Goal: Transaction & Acquisition: Purchase product/service

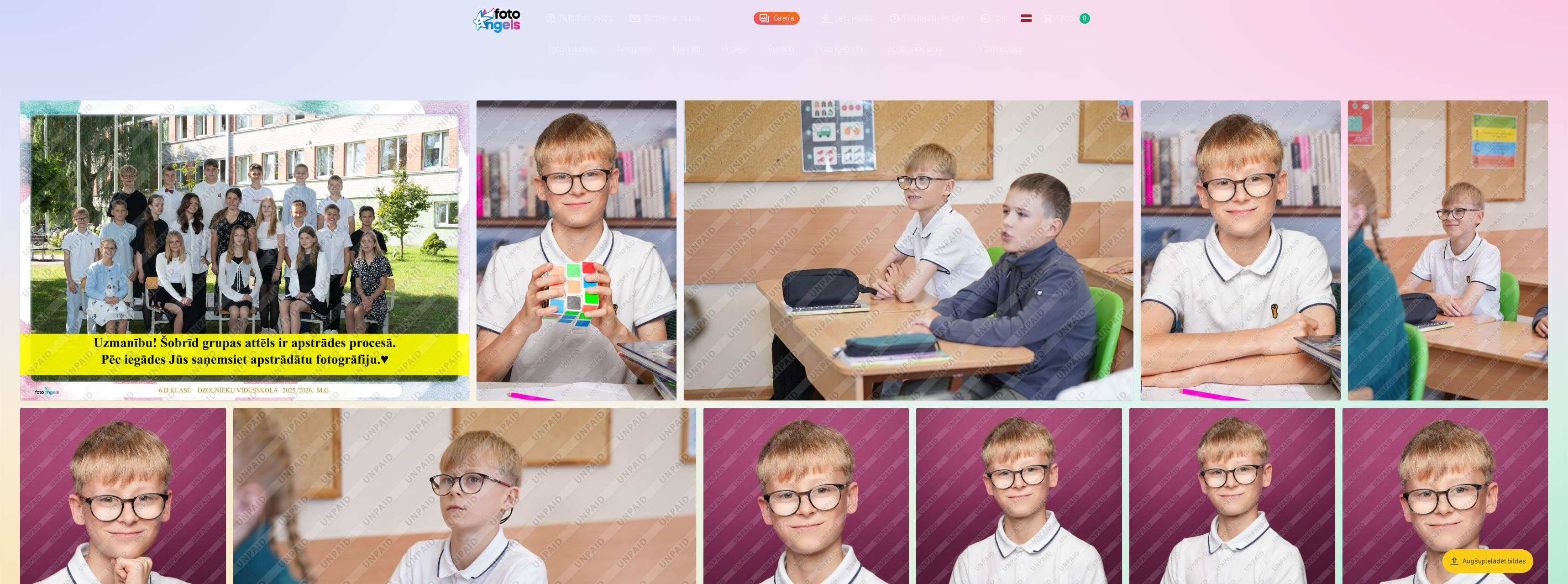
click at [235, 260] on img at bounding box center [244, 250] width 449 height 300
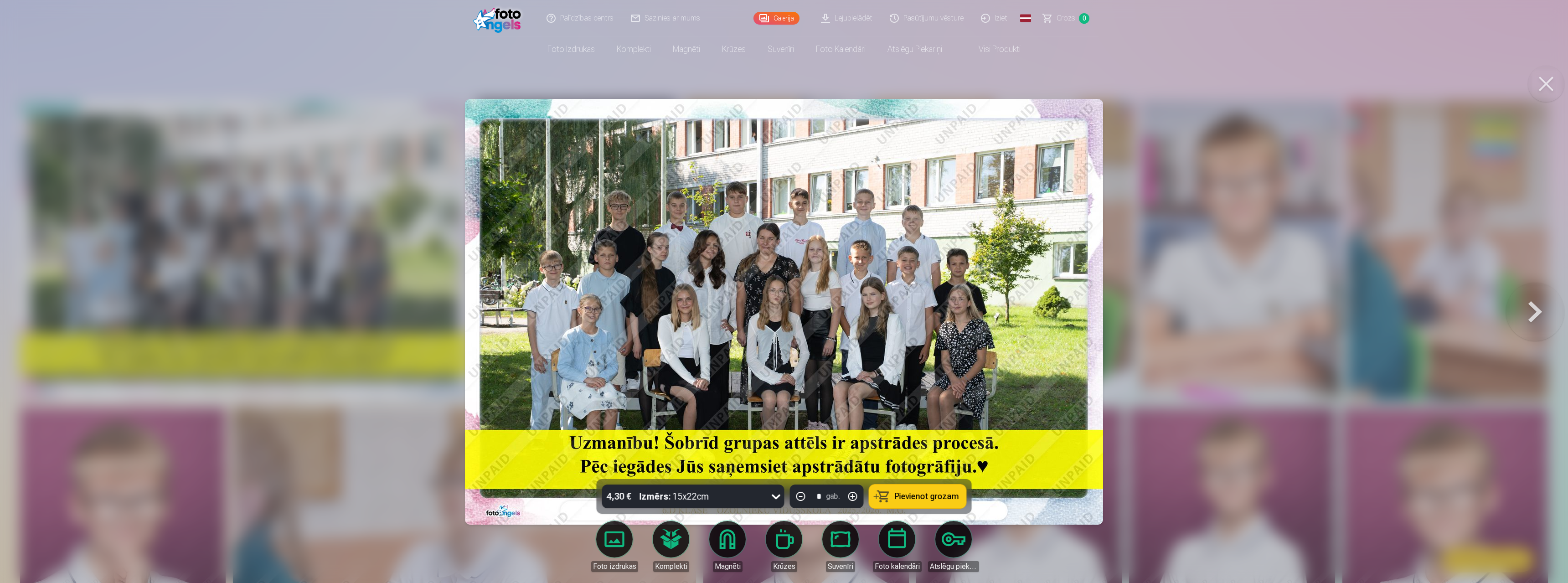
drag, startPoint x: 1536, startPoint y: 82, endPoint x: 1528, endPoint y: 94, distance: 14.4
click at [472, 82] on button at bounding box center [1546, 83] width 36 height 36
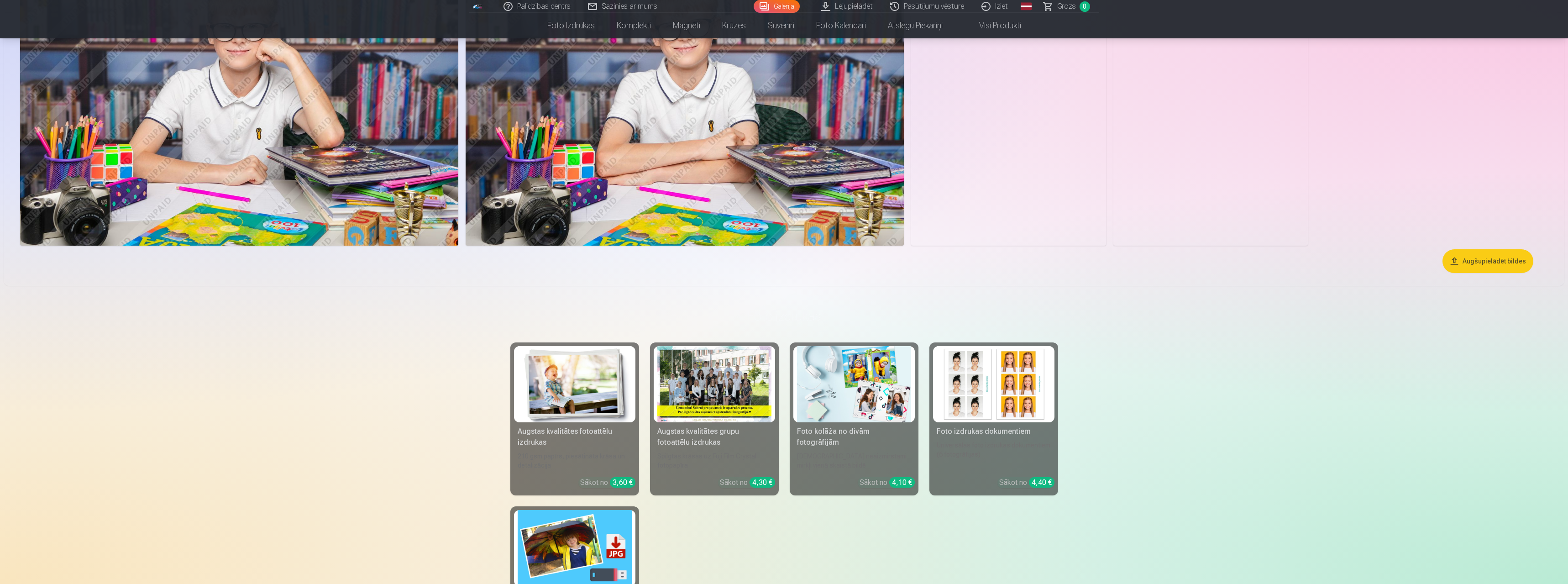
scroll to position [916, 0]
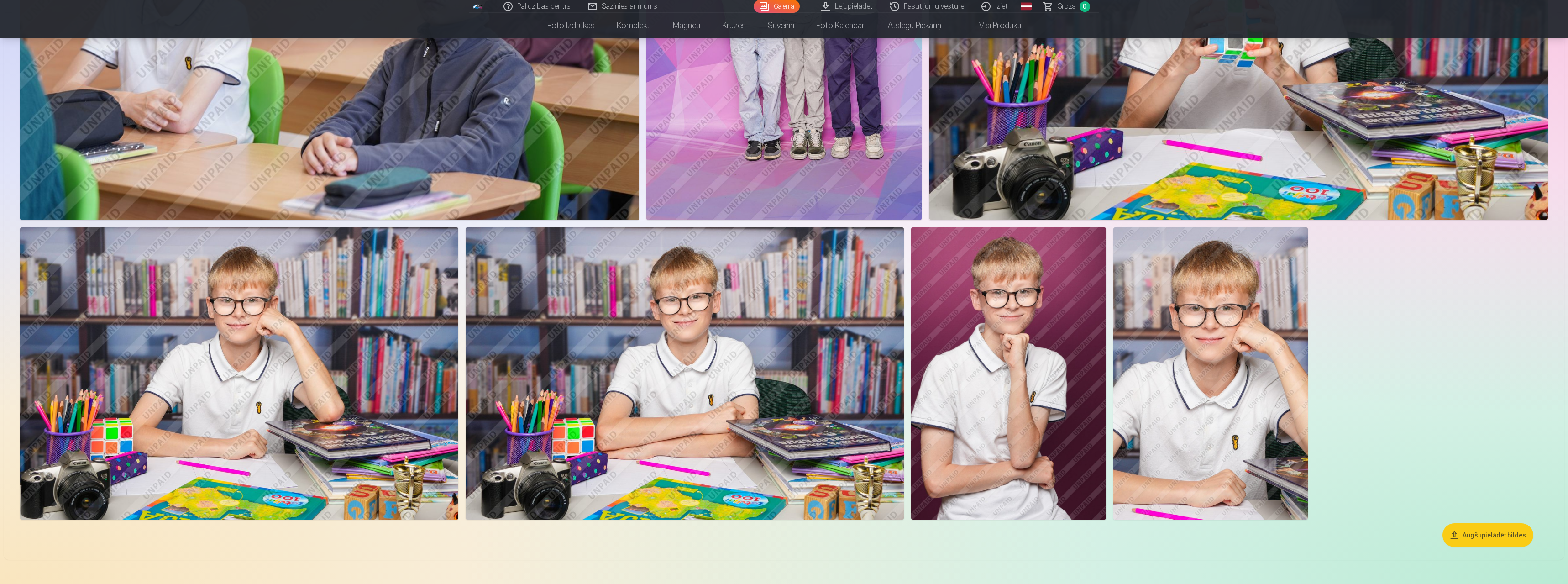
click at [473, 345] on img at bounding box center [1211, 373] width 195 height 292
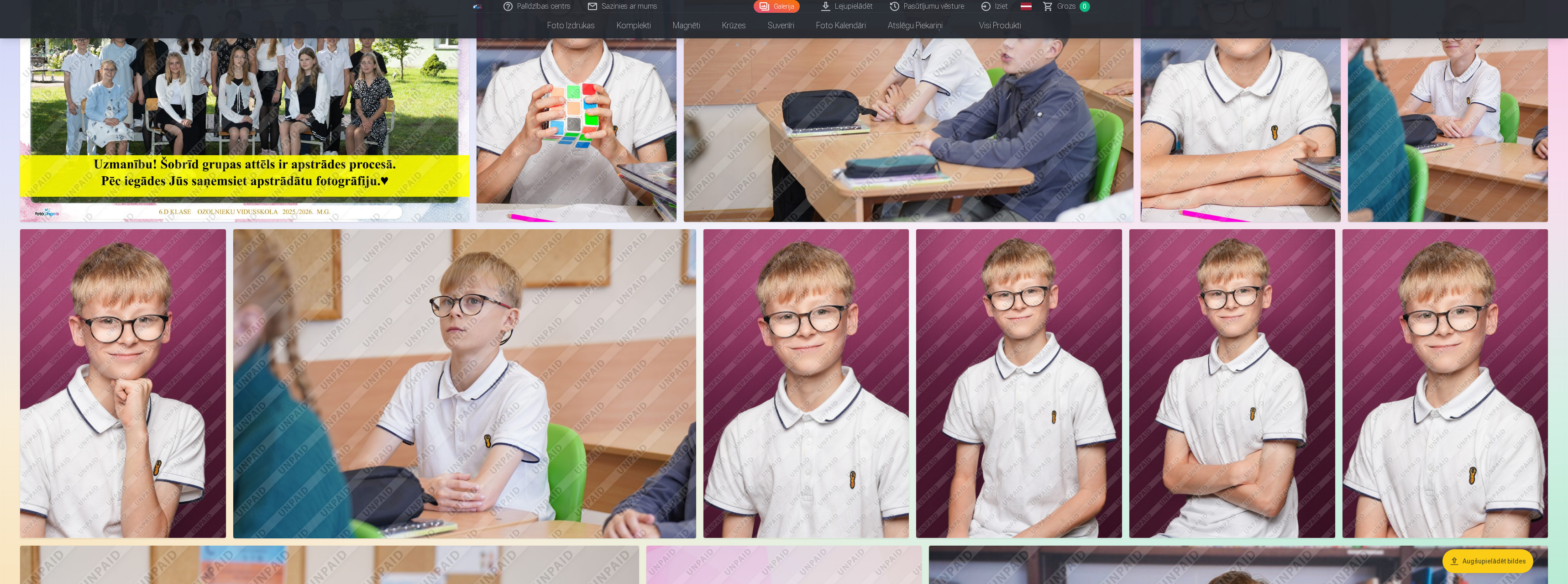
scroll to position [186, 0]
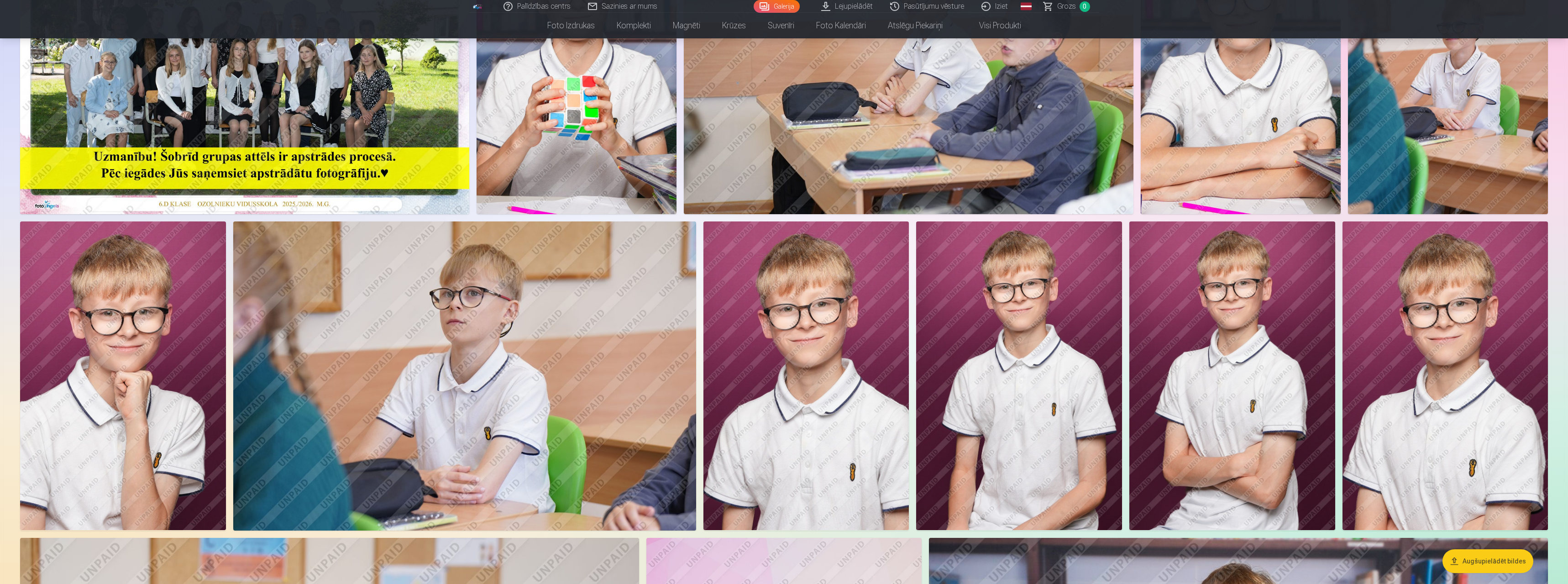
click at [473, 359] on img at bounding box center [807, 375] width 206 height 309
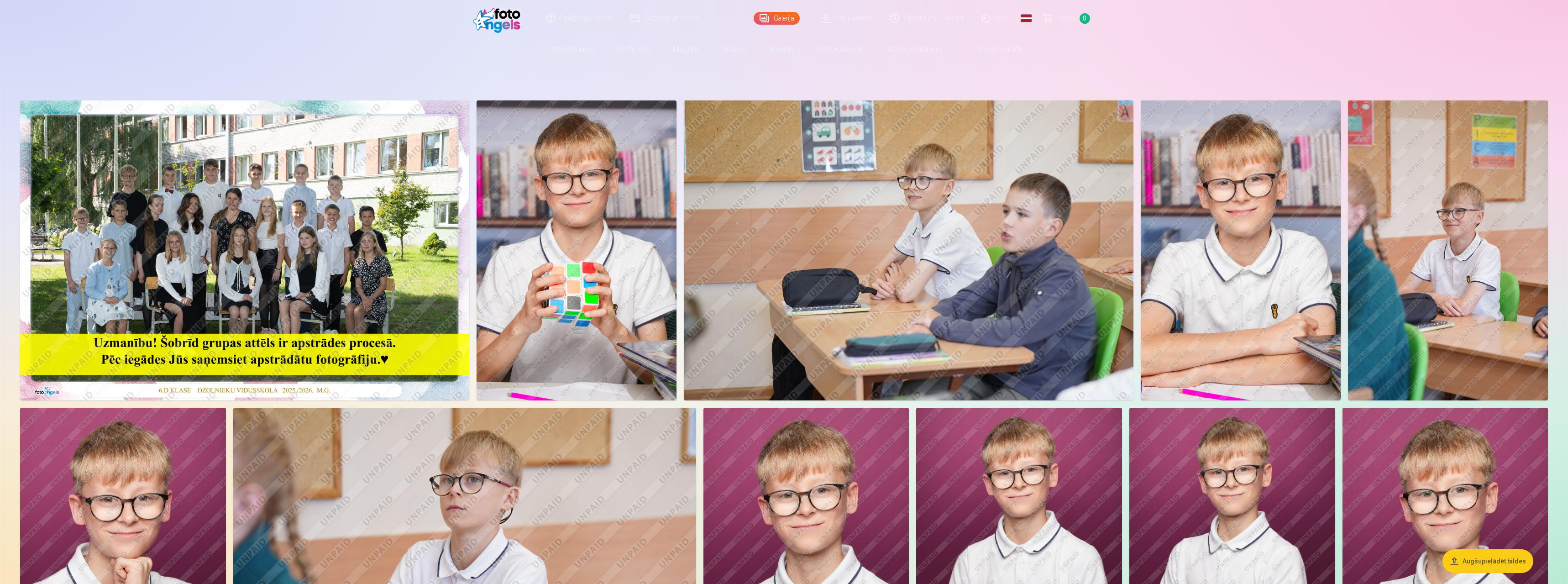
click at [473, 266] on img at bounding box center [1448, 250] width 200 height 300
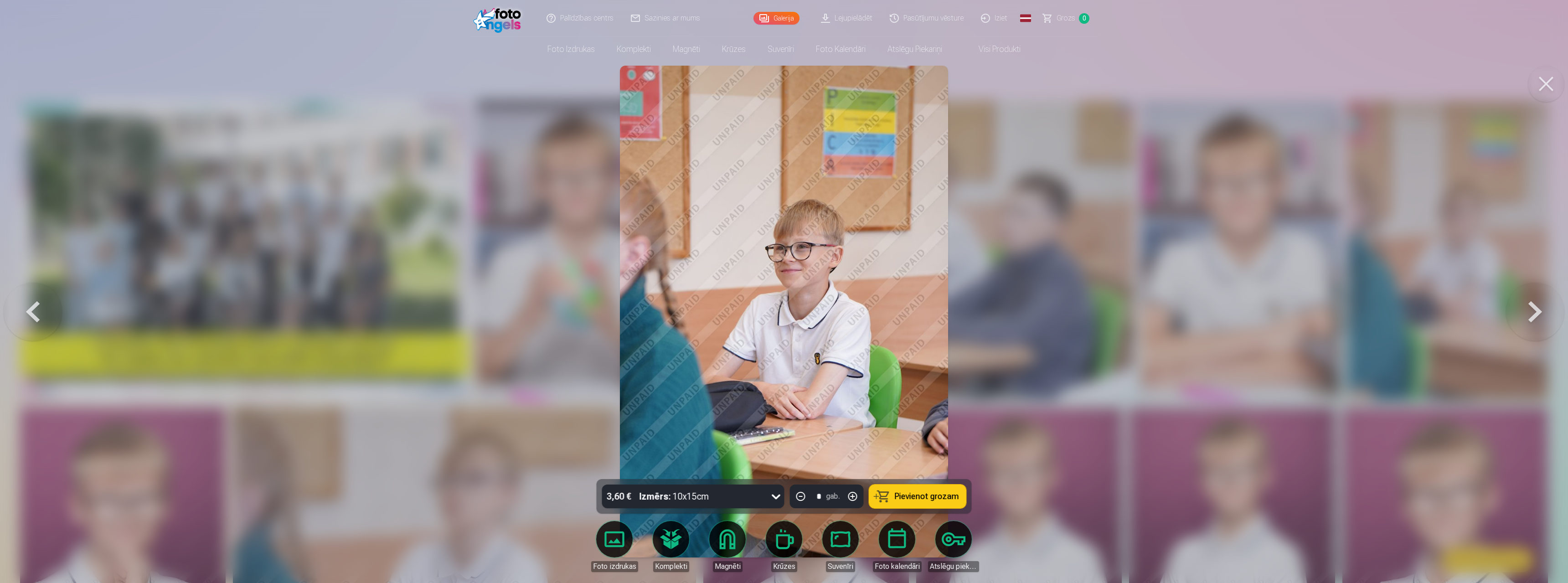
click at [472, 330] on div at bounding box center [784, 292] width 1568 height 583
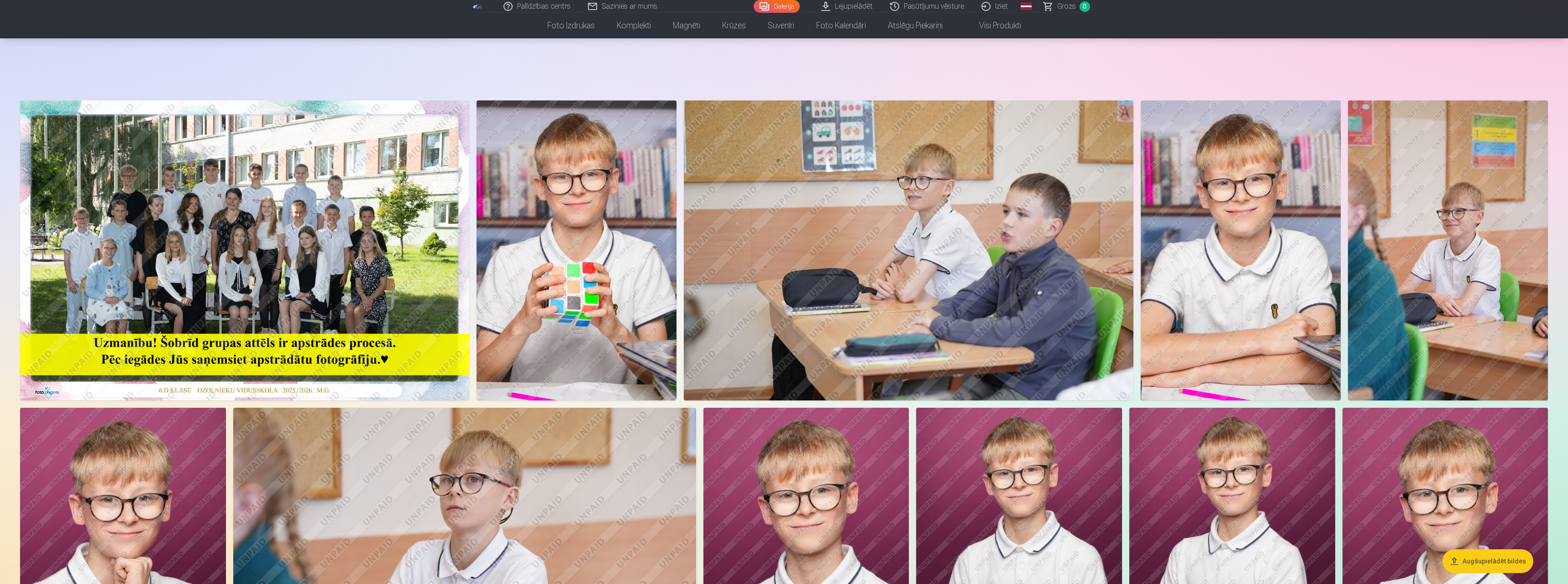
scroll to position [182, 0]
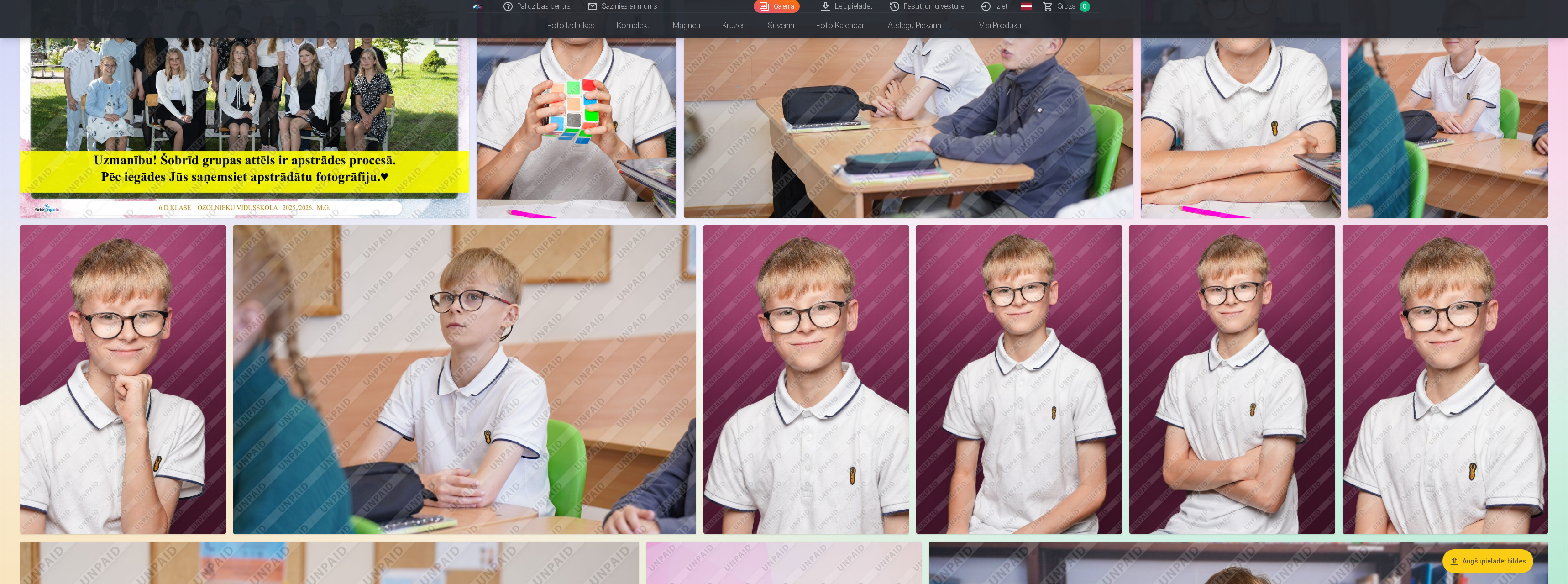
click at [473, 388] on img at bounding box center [465, 379] width 463 height 309
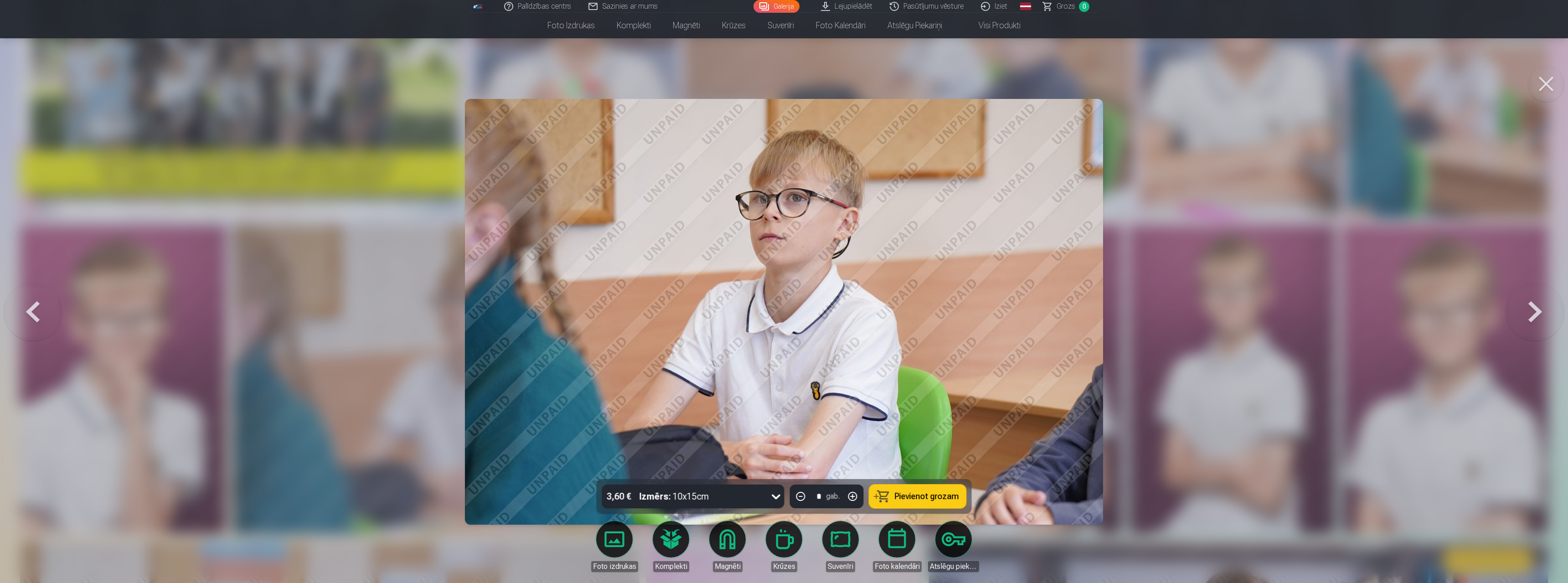
click at [472, 359] on div at bounding box center [784, 292] width 1568 height 583
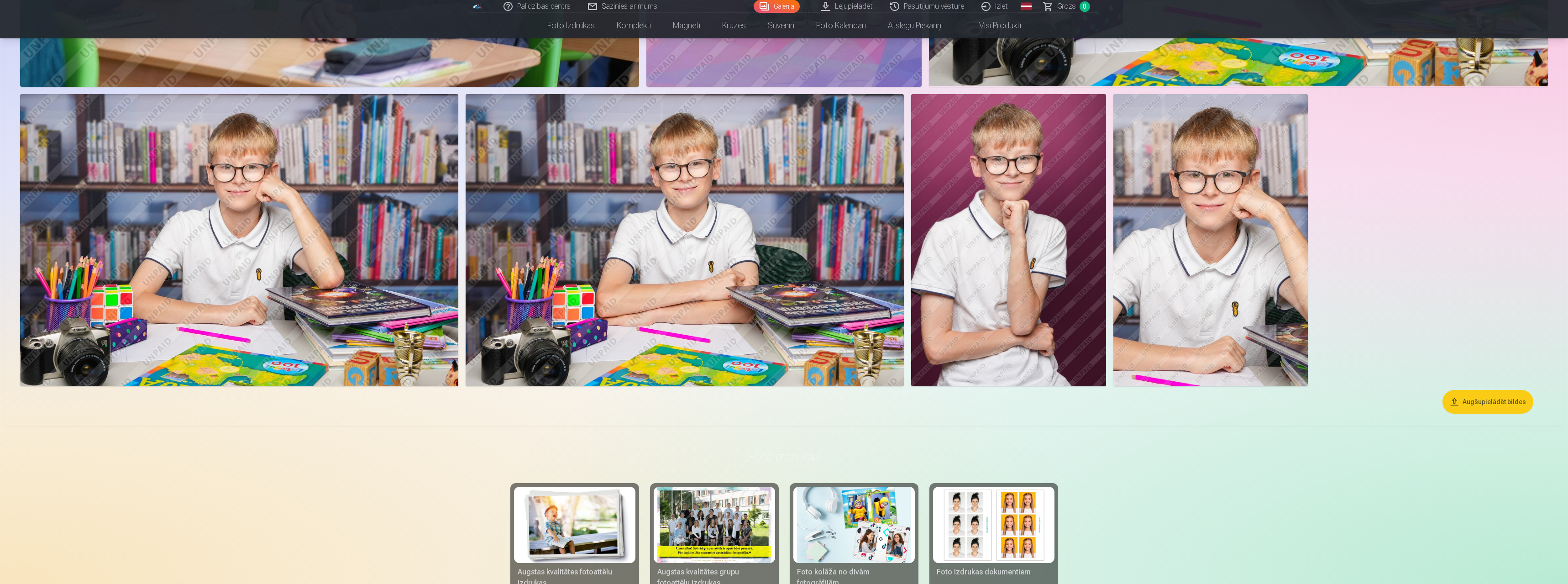
scroll to position [1004, 0]
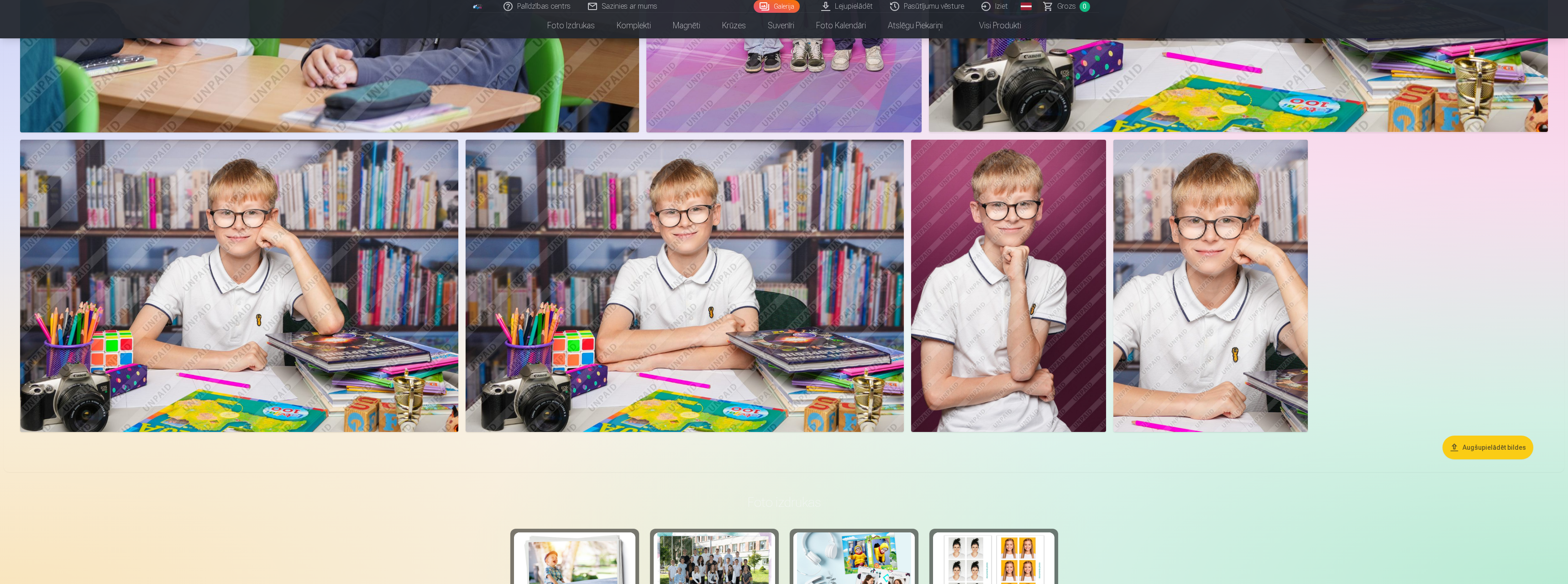
click at [233, 229] on img at bounding box center [239, 285] width 438 height 292
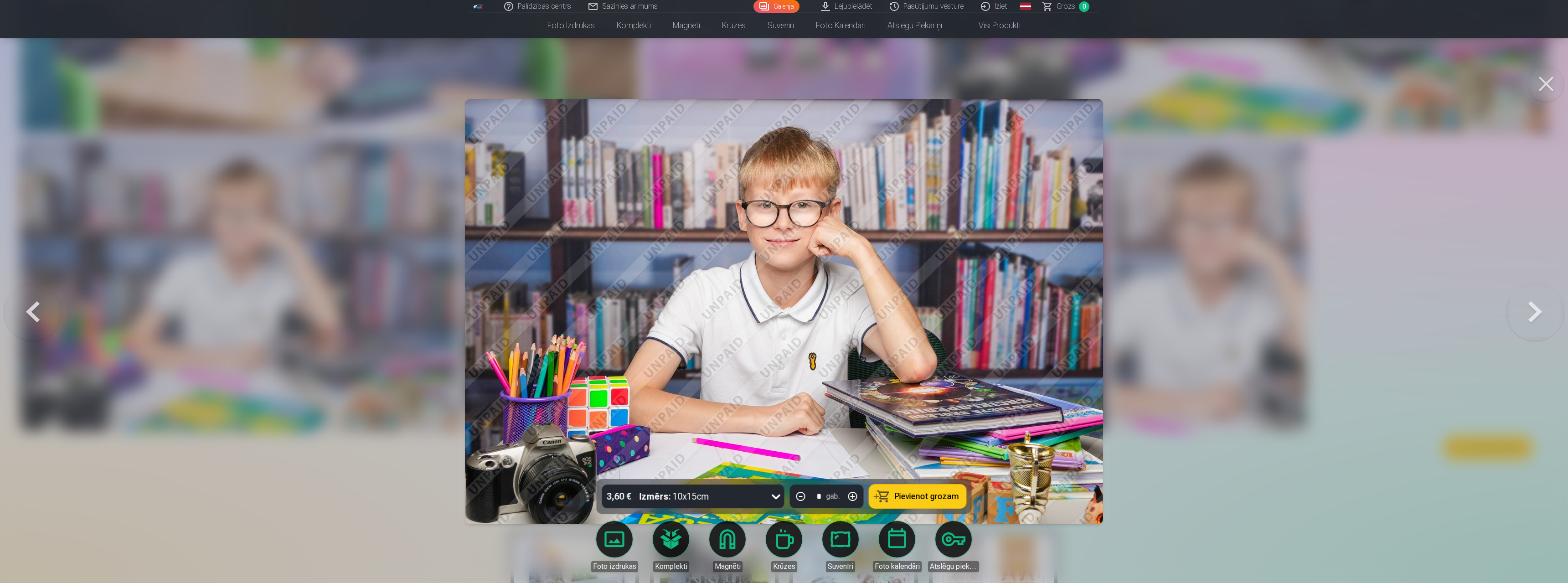
click at [472, 86] on button at bounding box center [1546, 83] width 36 height 36
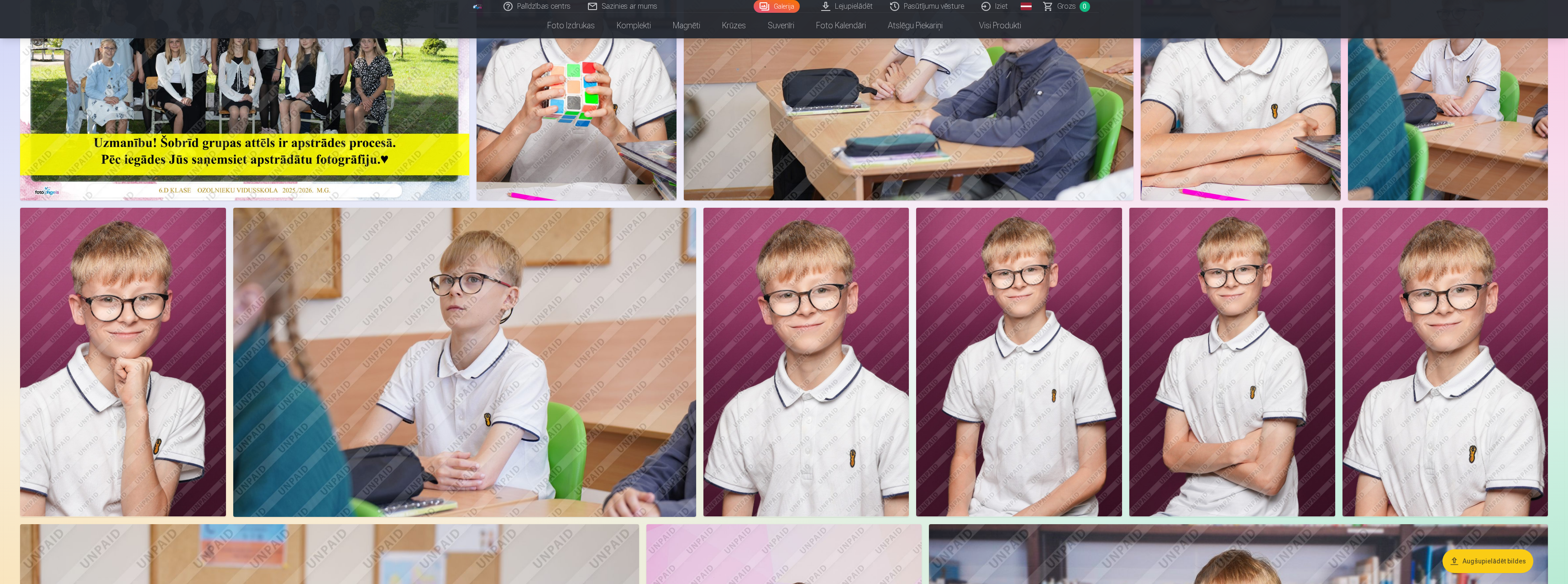
scroll to position [228, 0]
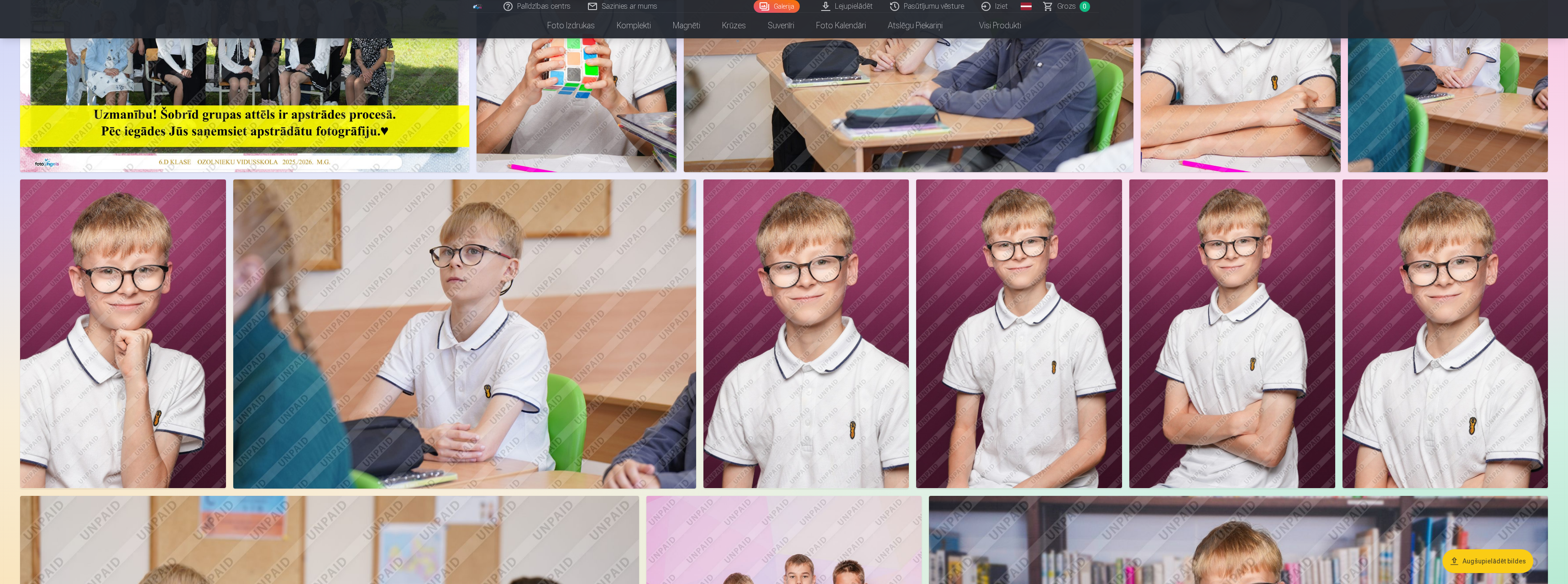
click at [473, 333] on img at bounding box center [807, 334] width 206 height 309
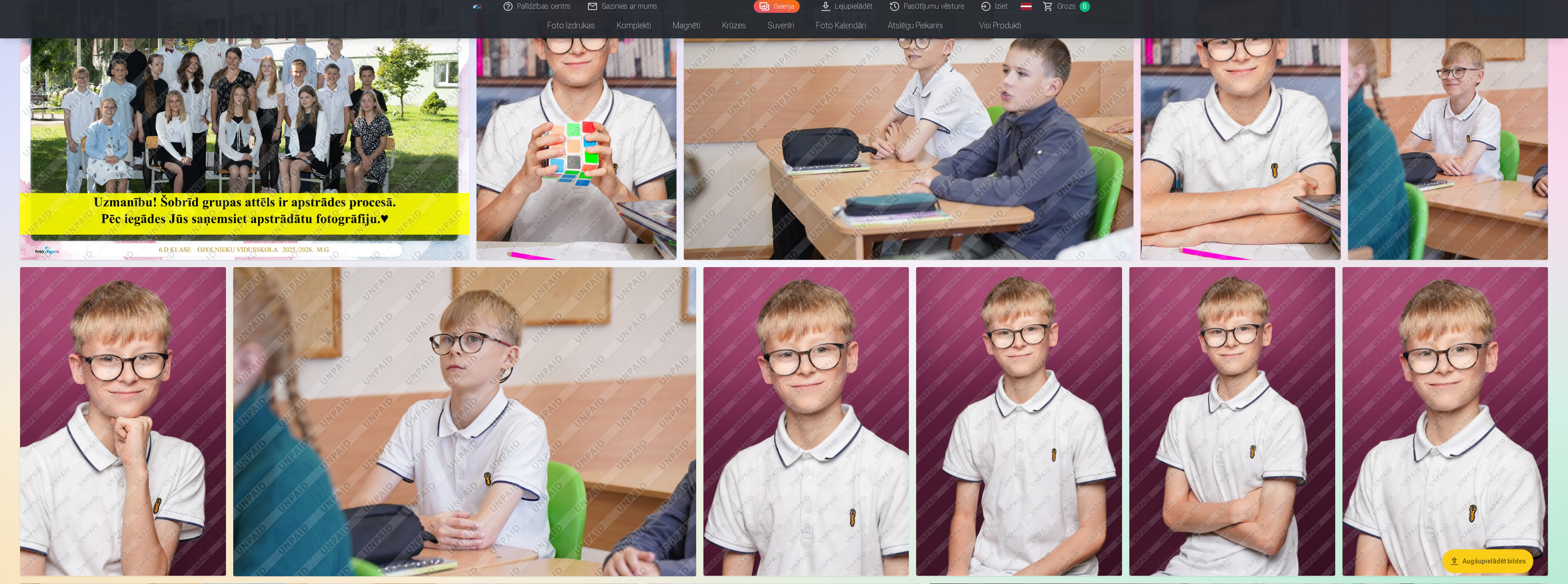
scroll to position [182, 0]
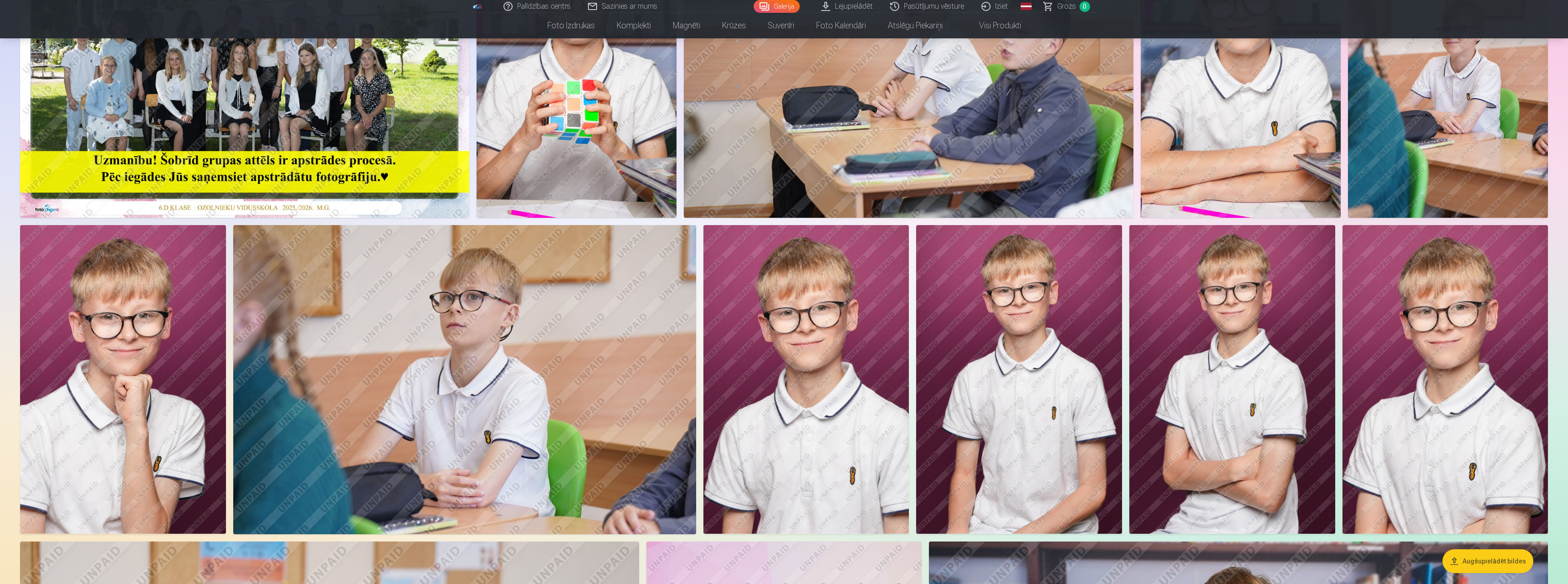
click at [246, 85] on img at bounding box center [244, 68] width 449 height 300
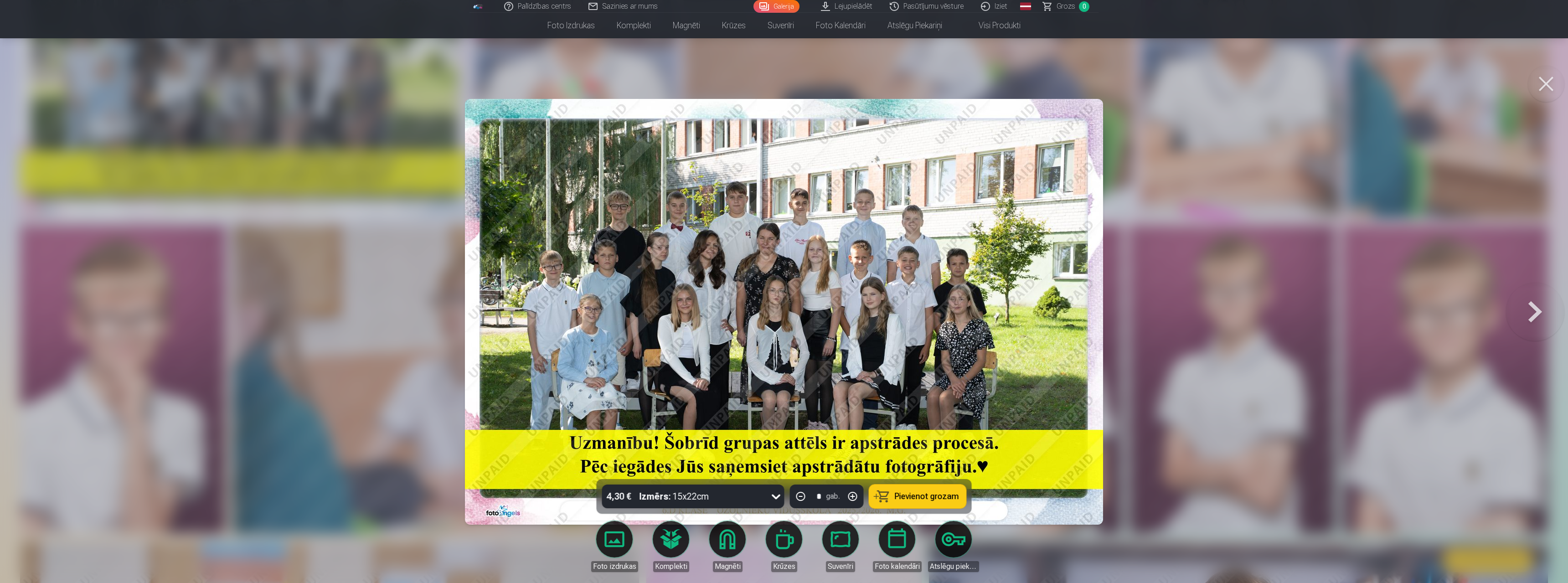
click at [472, 495] on span "Pievienot grozam" at bounding box center [926, 496] width 64 height 8
click at [472, 83] on button at bounding box center [1546, 83] width 36 height 36
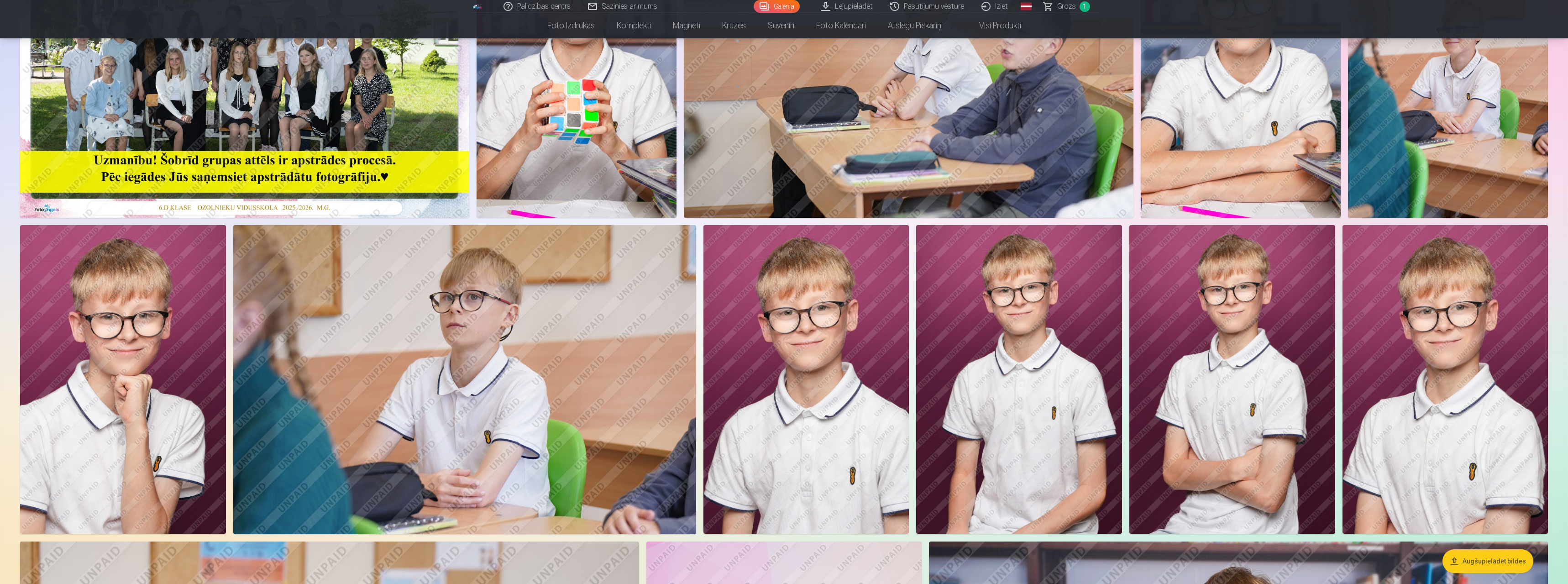
click at [473, 402] on img at bounding box center [807, 379] width 206 height 309
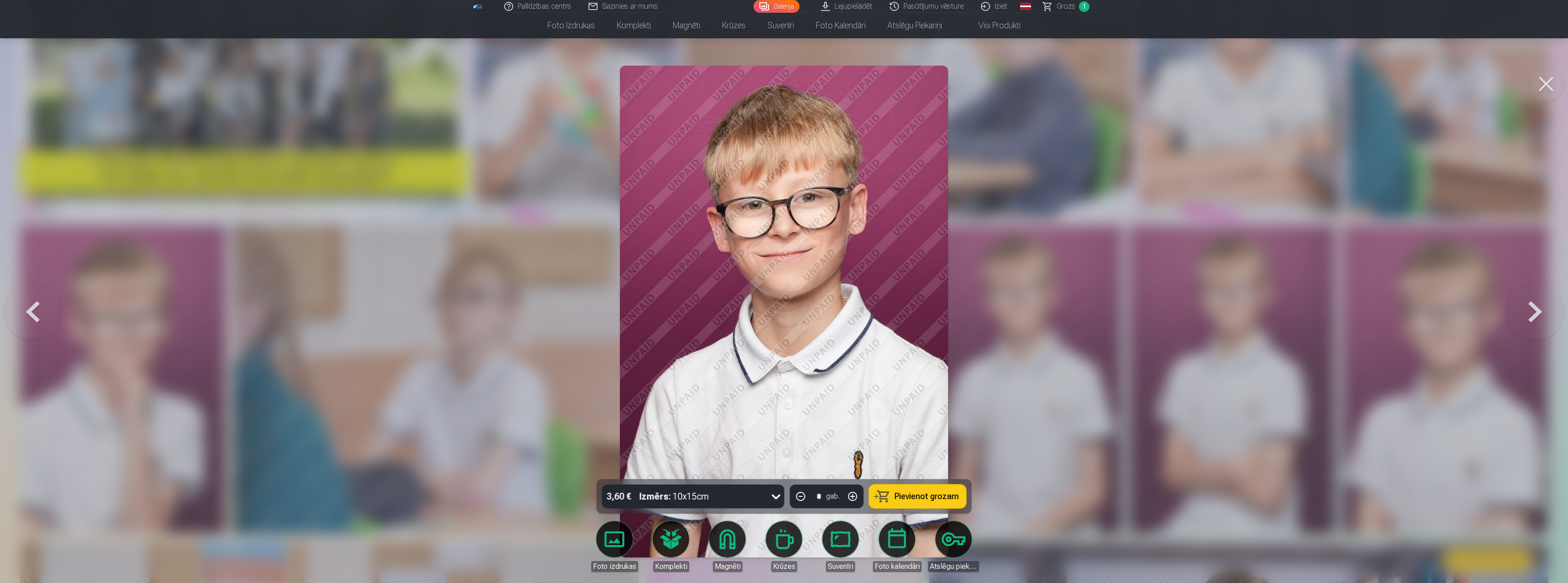
click at [472, 496] on button "button" at bounding box center [852, 496] width 22 height 22
click at [472, 494] on button "button" at bounding box center [800, 496] width 22 height 22
click at [472, 497] on span "Pievienot grozam" at bounding box center [926, 496] width 64 height 8
type input "*"
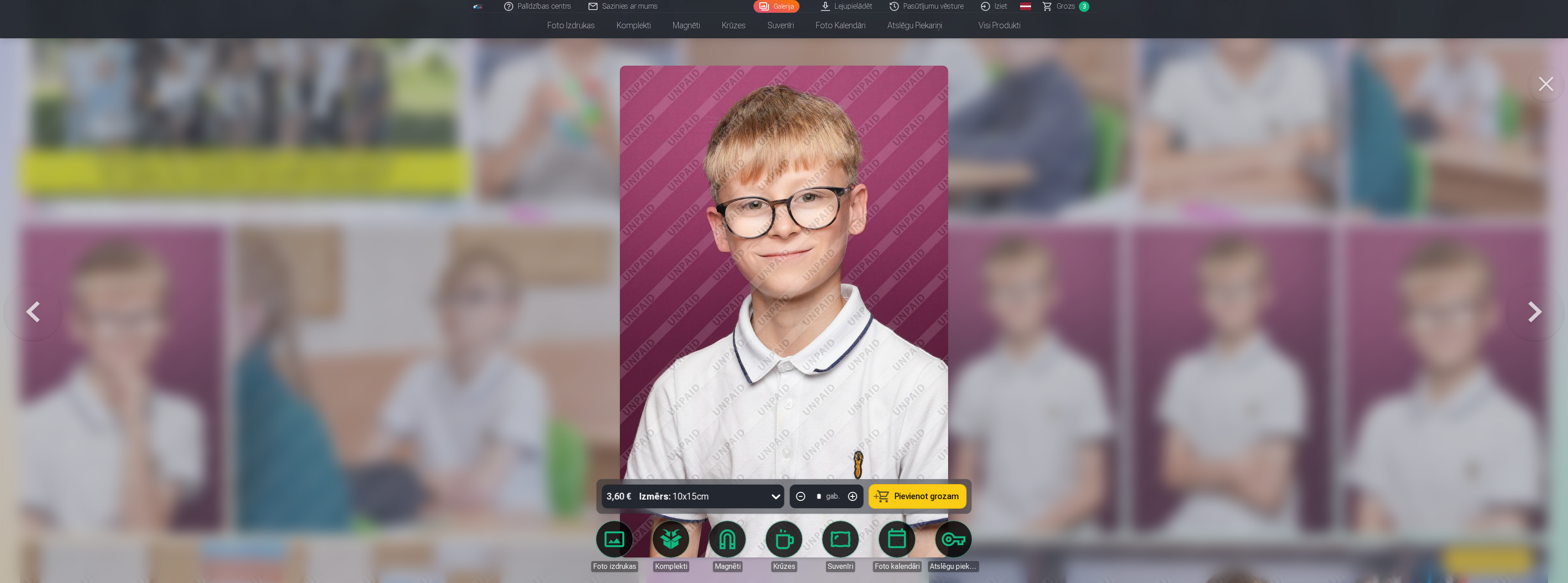
drag, startPoint x: 1548, startPoint y: 82, endPoint x: 1542, endPoint y: 102, distance: 20.9
click at [472, 82] on button at bounding box center [1546, 83] width 36 height 36
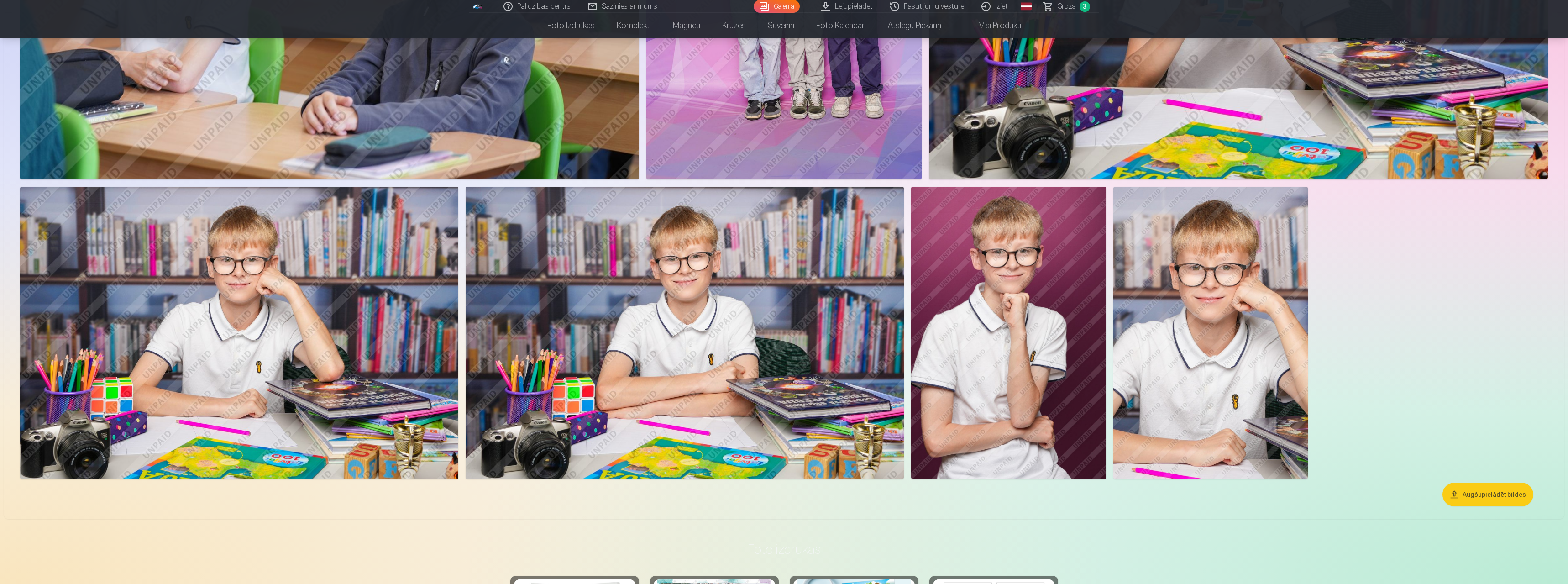
scroll to position [959, 0]
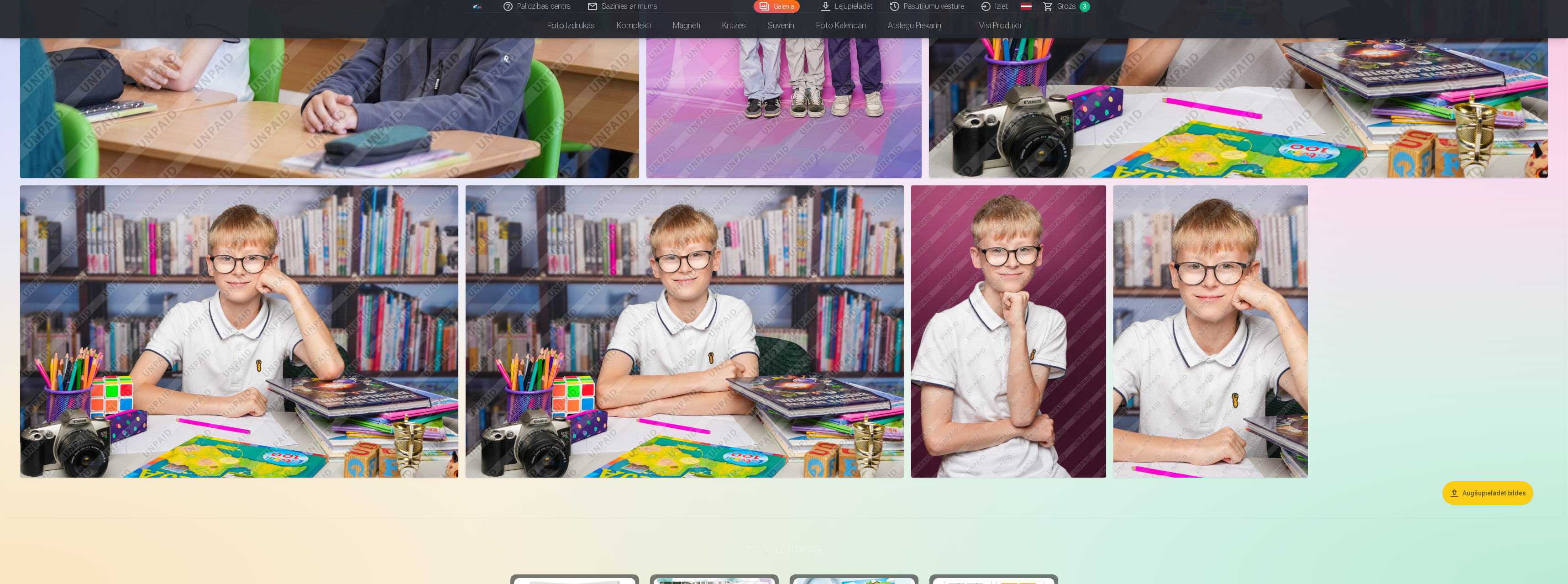
click at [237, 349] on img at bounding box center [239, 332] width 438 height 292
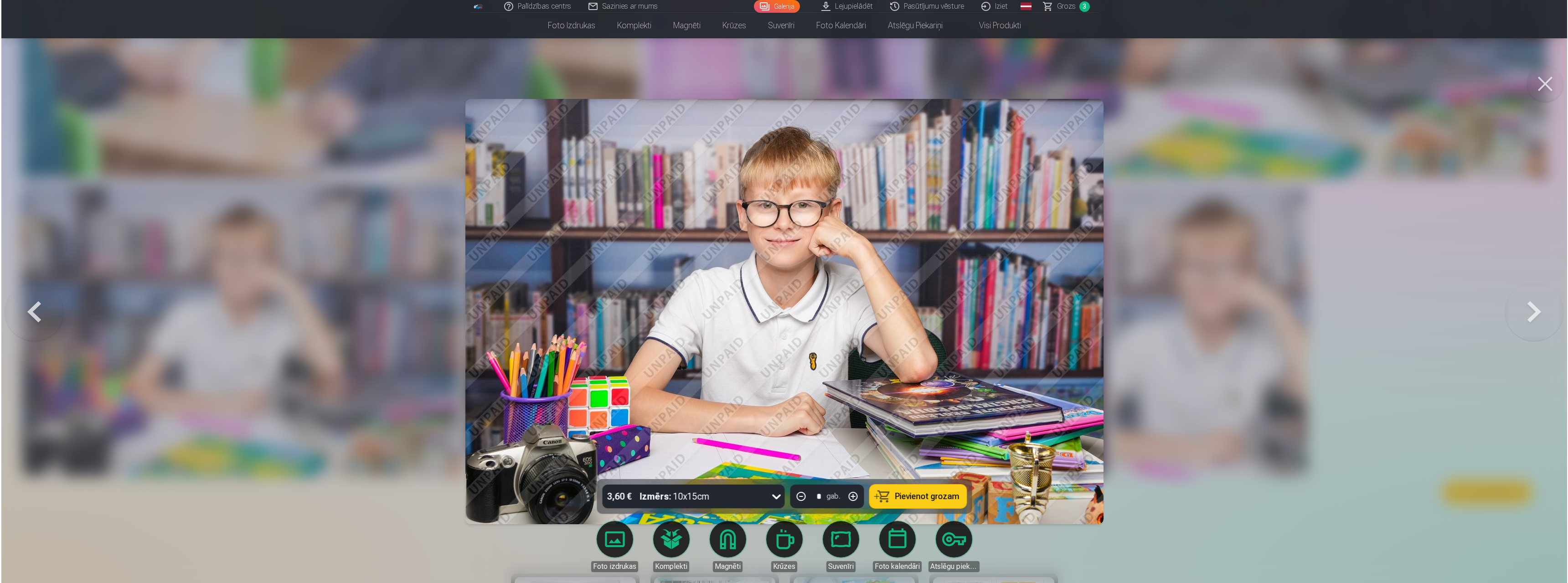
scroll to position [958, 0]
click at [472, 497] on button "button" at bounding box center [852, 496] width 22 height 22
click at [472, 496] on span "Pievienot grozam" at bounding box center [926, 496] width 64 height 8
type input "*"
click at [472, 6] on span "Grozs" at bounding box center [1066, 6] width 18 height 11
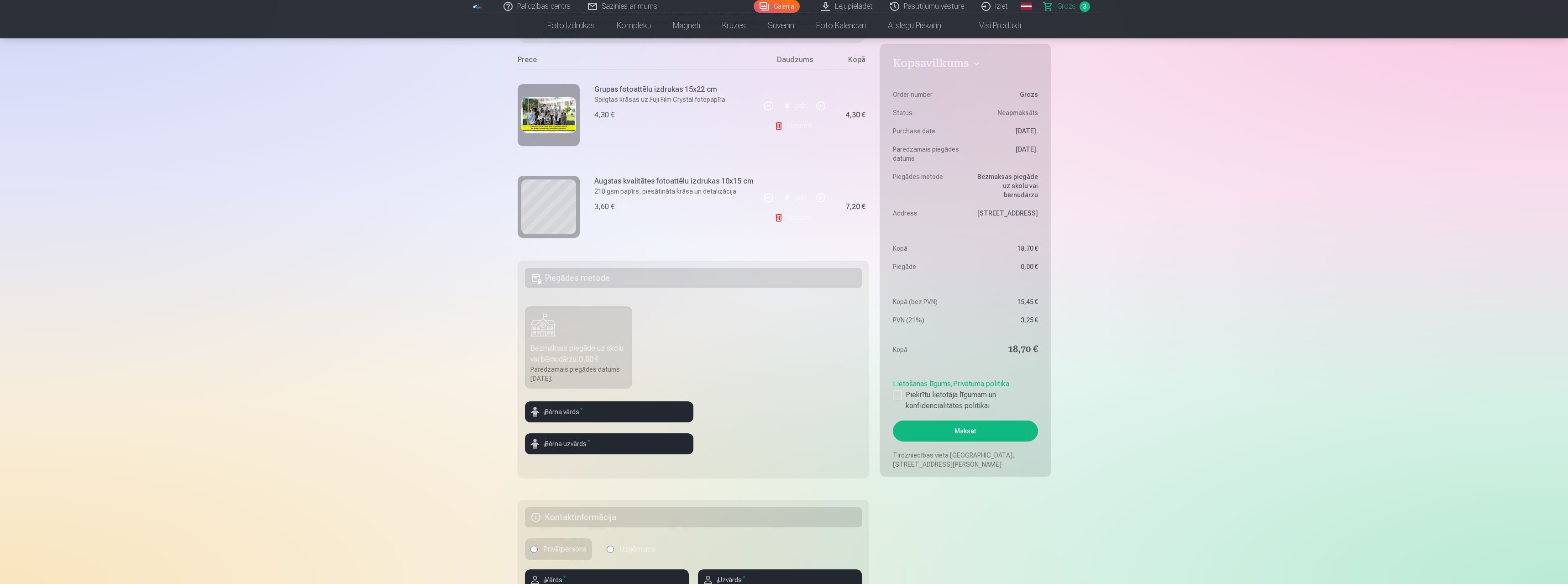
scroll to position [137, 0]
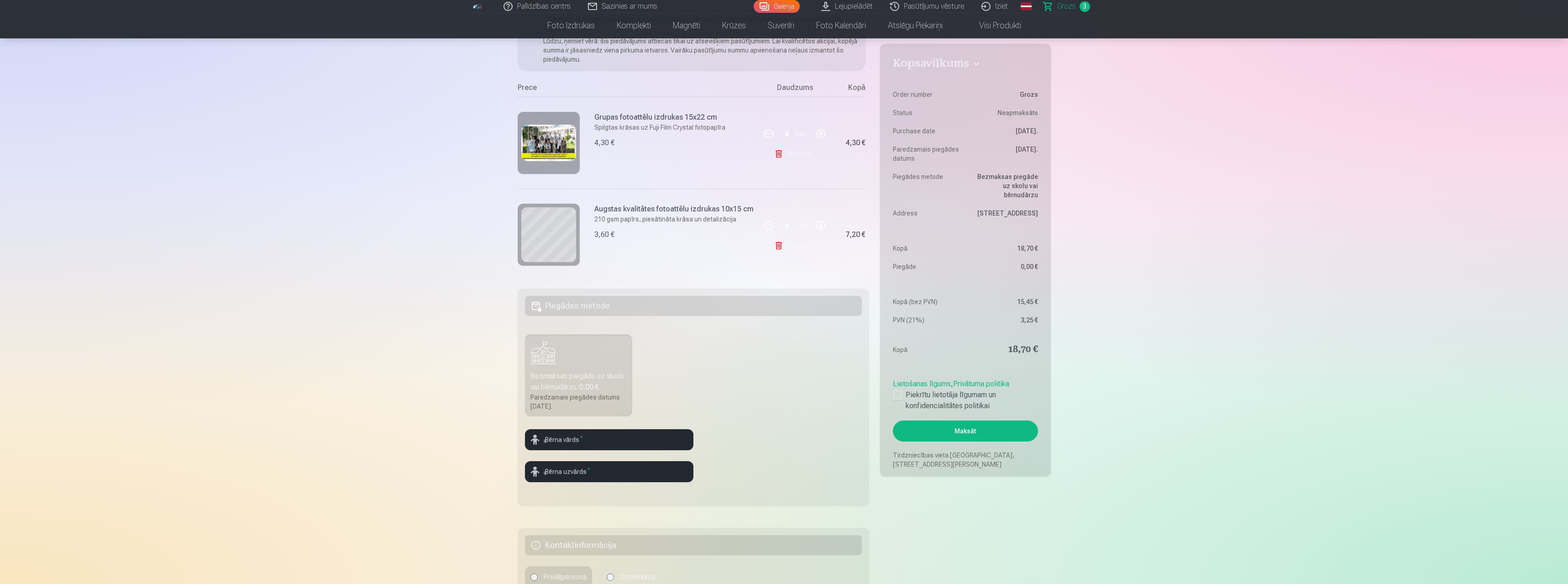
click at [788, 5] on link "Galerija" at bounding box center [777, 6] width 46 height 13
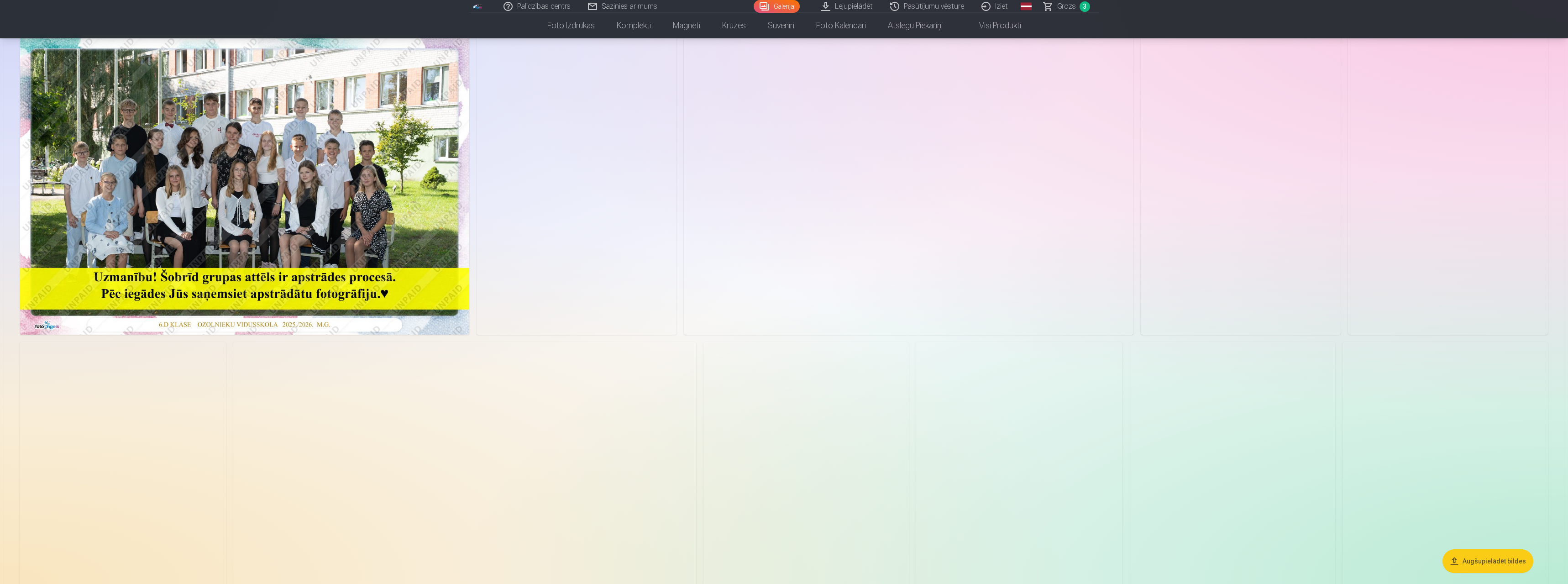
scroll to position [46, 0]
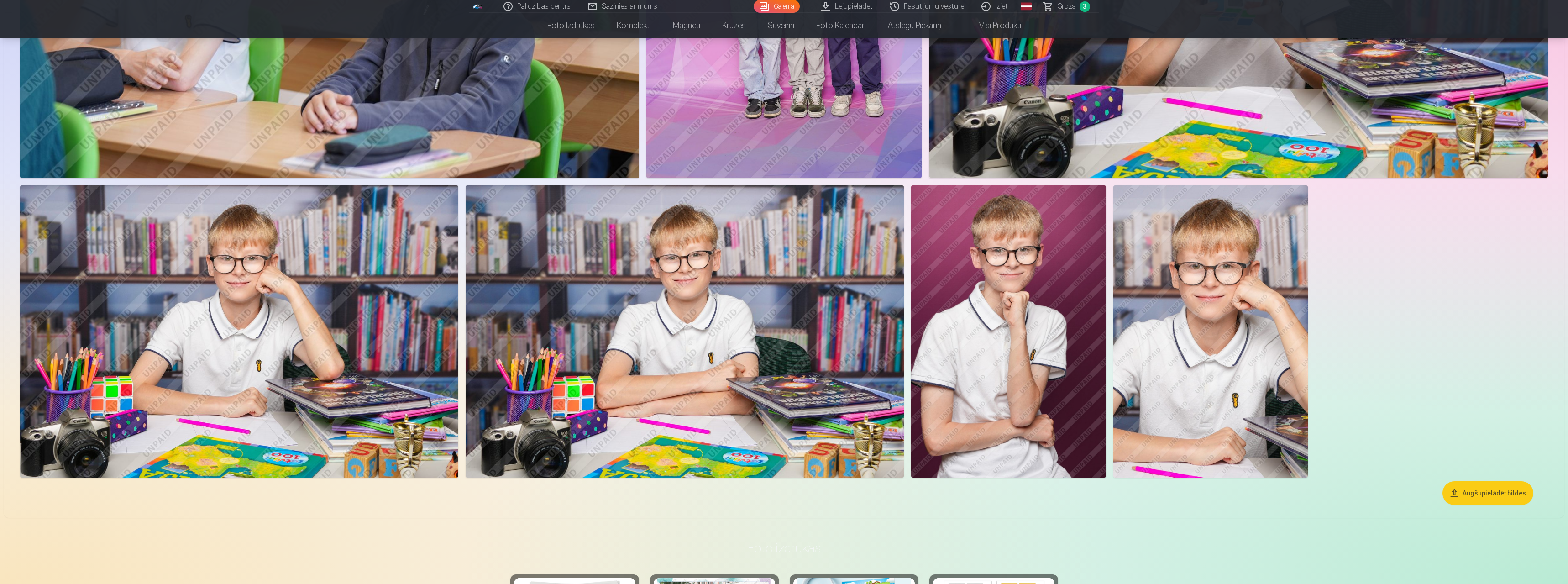
click at [345, 338] on img at bounding box center [239, 332] width 438 height 292
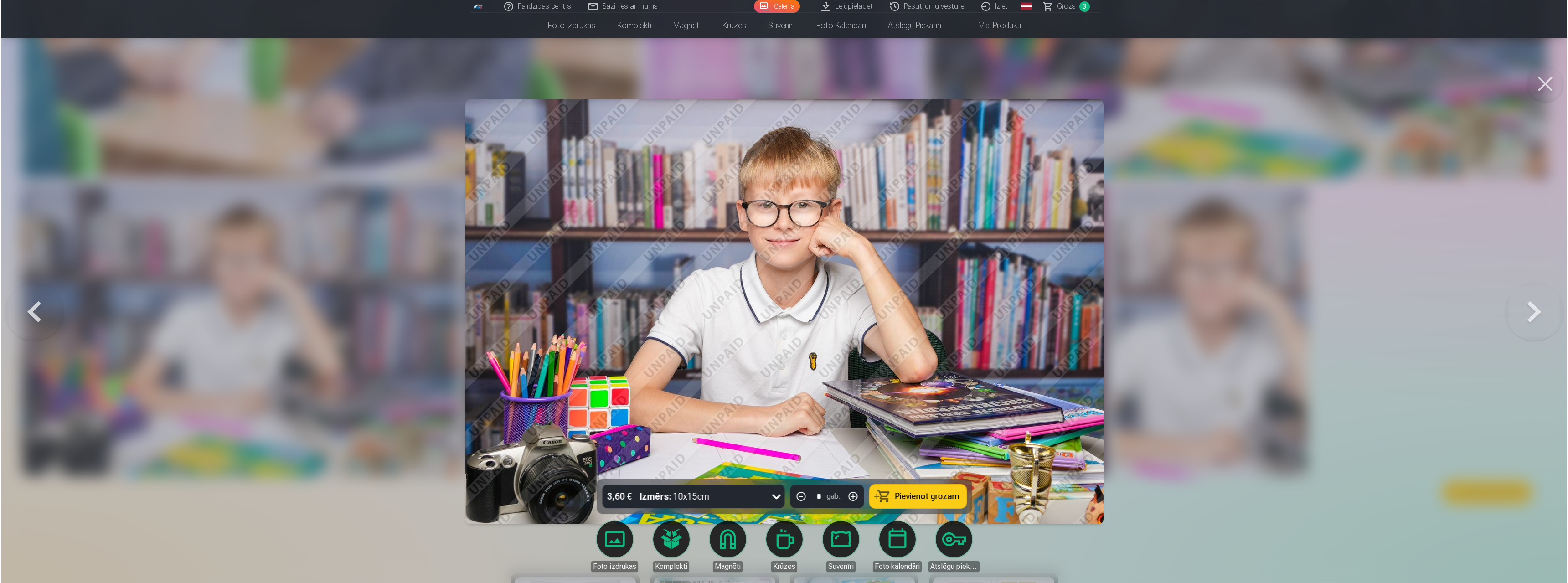
scroll to position [958, 0]
click at [909, 502] on button "Pievienot grozam" at bounding box center [918, 496] width 97 height 24
click at [1069, 8] on span "Grozs" at bounding box center [1066, 6] width 18 height 11
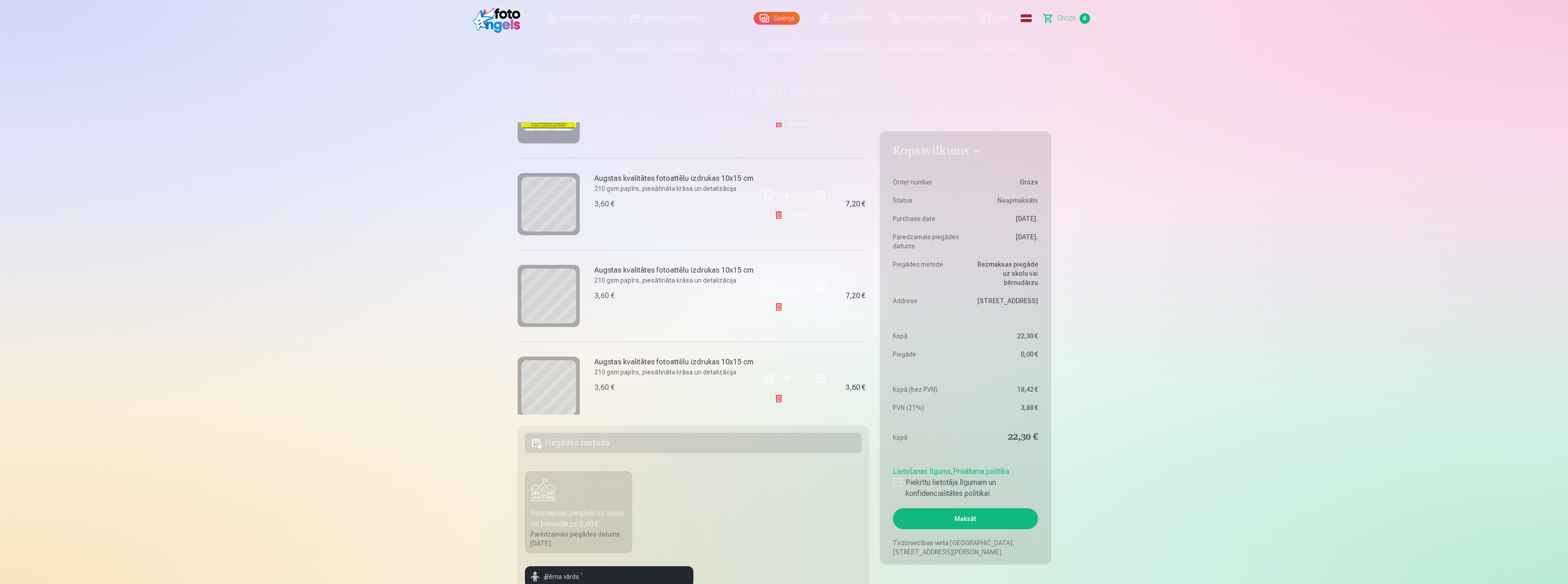
scroll to position [188, 0]
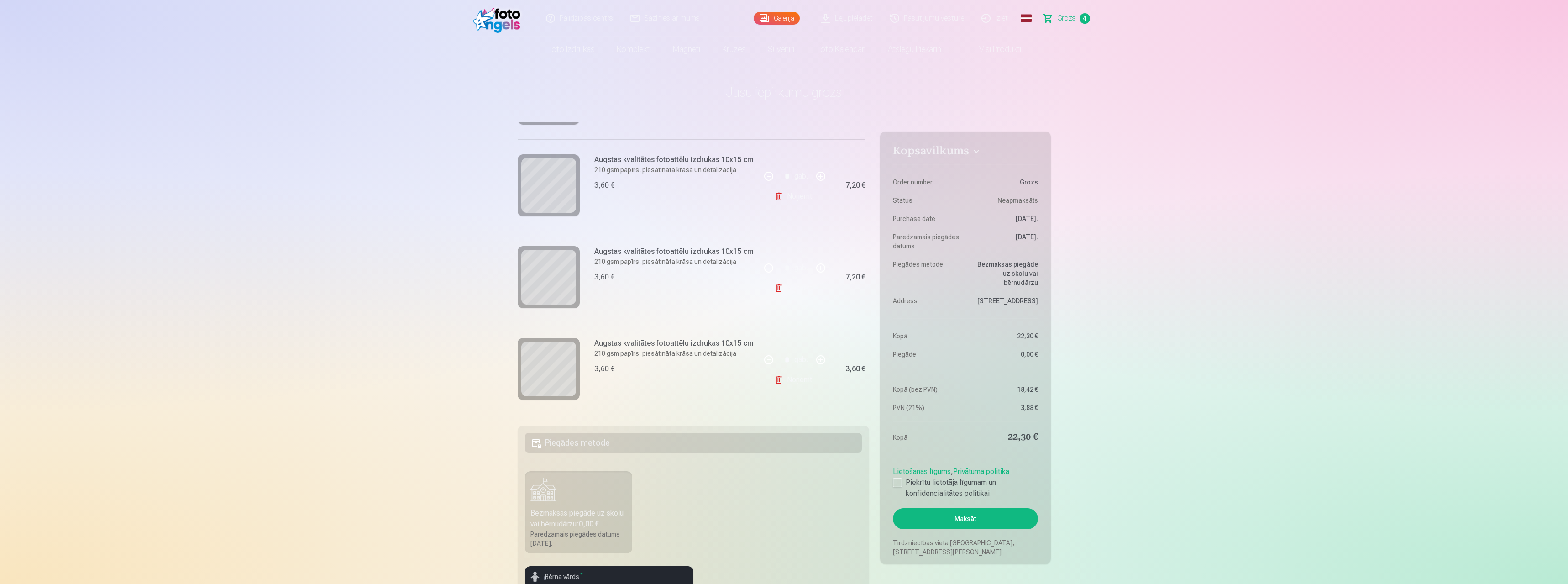
click at [789, 285] on link "Noņemt" at bounding box center [795, 288] width 42 height 18
type input "*"
click at [768, 267] on button "button" at bounding box center [768, 268] width 22 height 22
click at [819, 265] on button "button" at bounding box center [821, 268] width 22 height 22
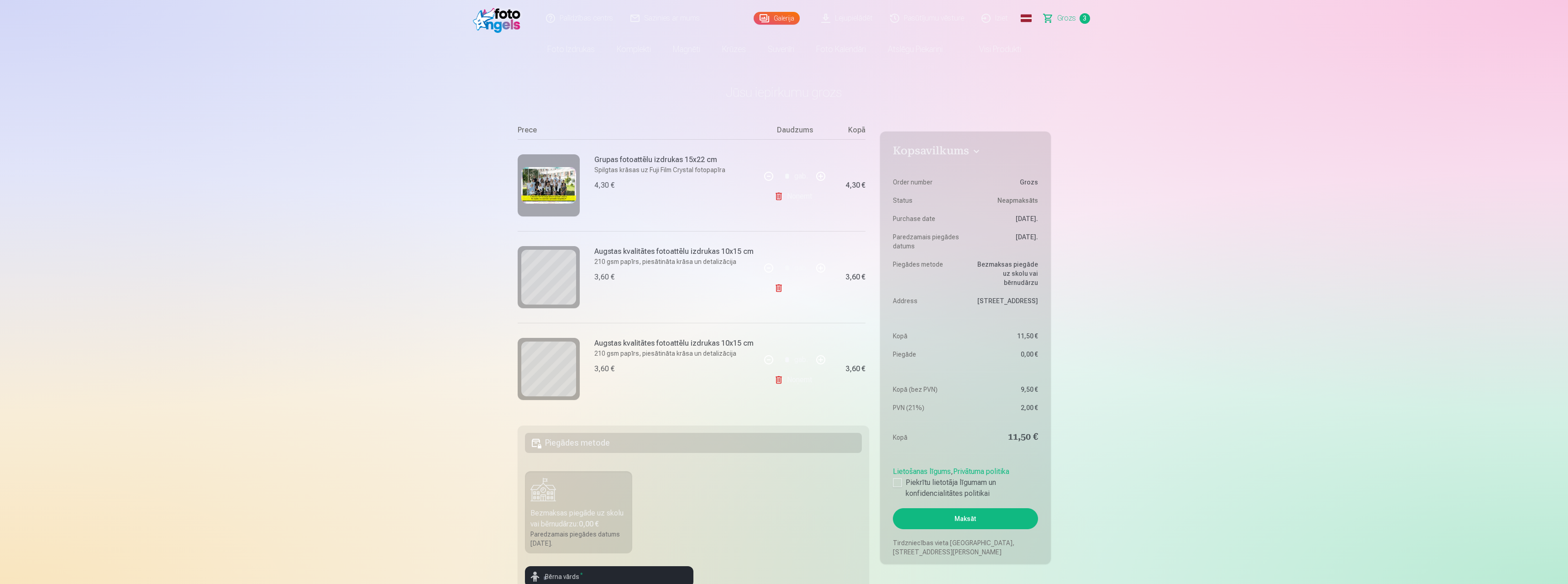
type input "*"
click at [819, 359] on button "button" at bounding box center [821, 359] width 22 height 22
type input "*"
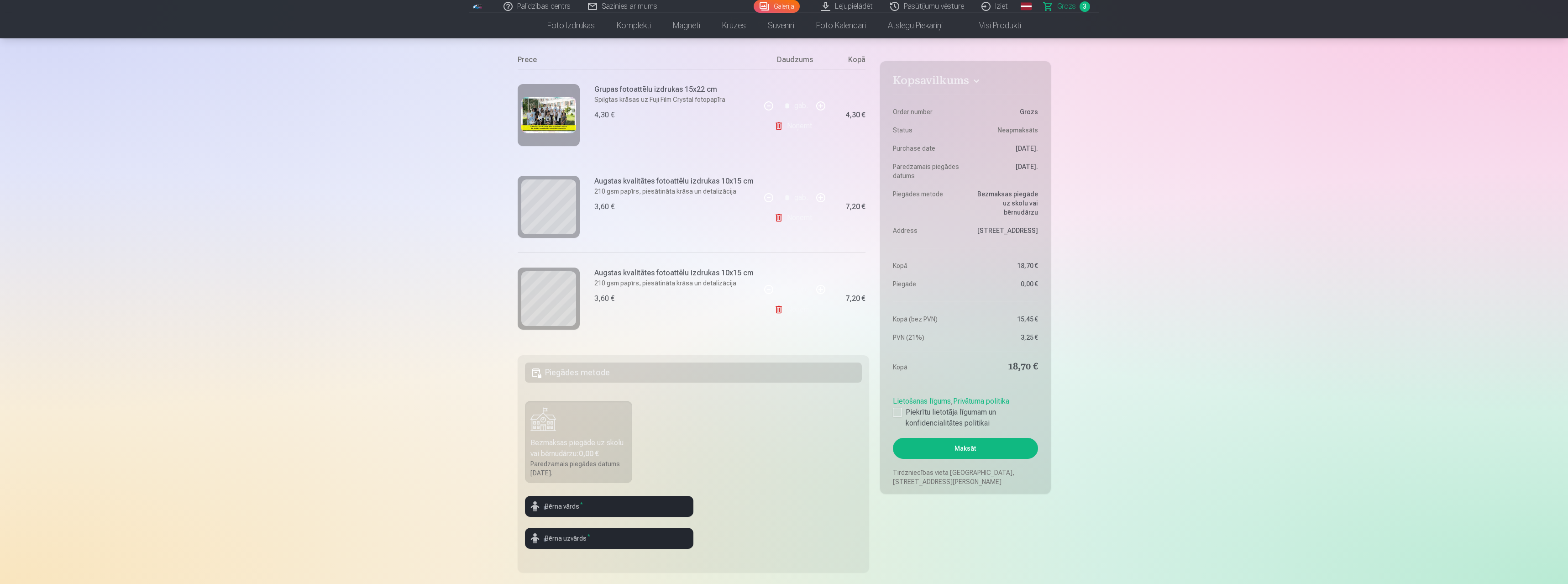
scroll to position [46, 0]
